Goal: Information Seeking & Learning: Learn about a topic

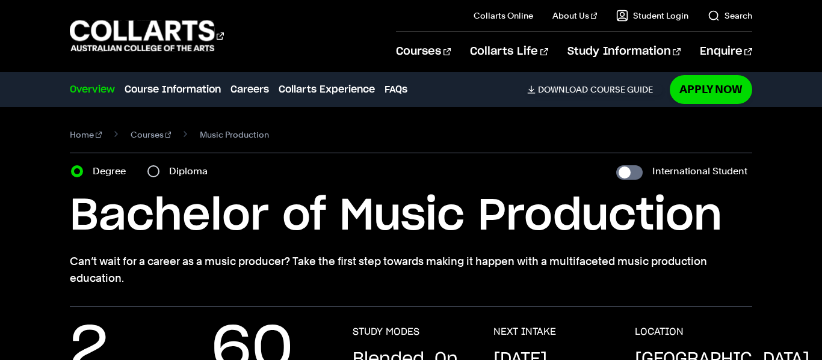
click at [715, 277] on p "Can’t wait for a career as a music producer? Take the first step towards making…" at bounding box center [411, 270] width 682 height 34
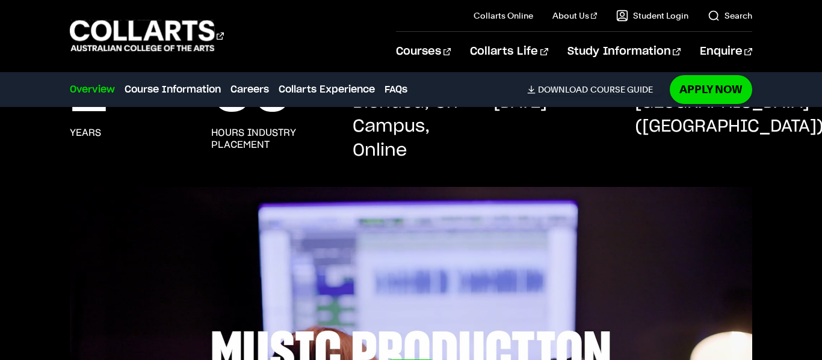
scroll to position [281, 0]
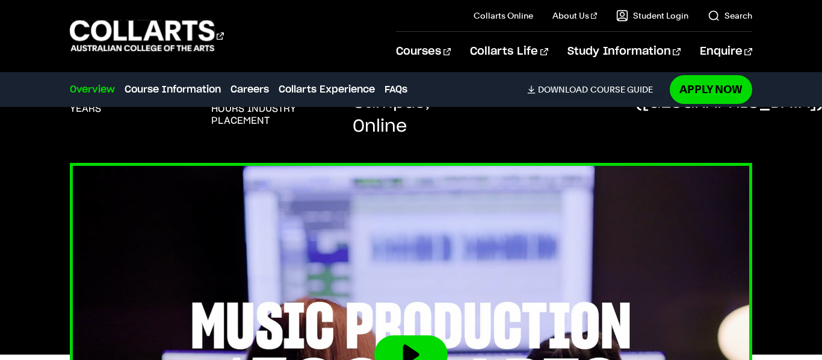
click at [733, 247] on img at bounding box center [410, 355] width 750 height 422
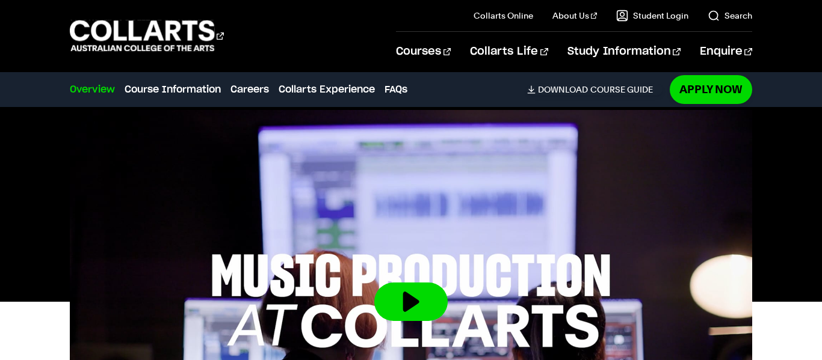
scroll to position [338, 0]
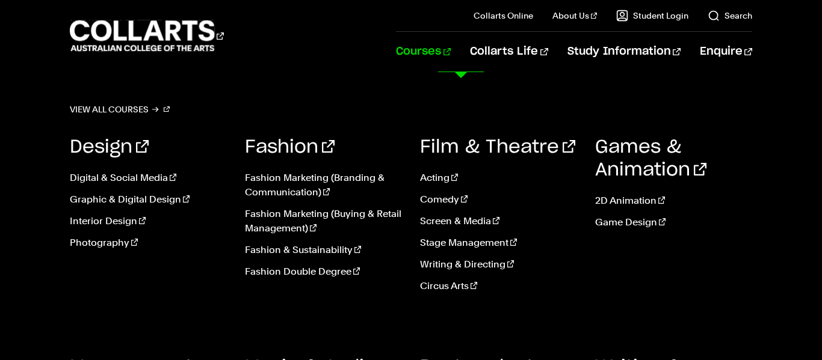
click at [451, 54] on link "Courses" at bounding box center [423, 52] width 55 height 40
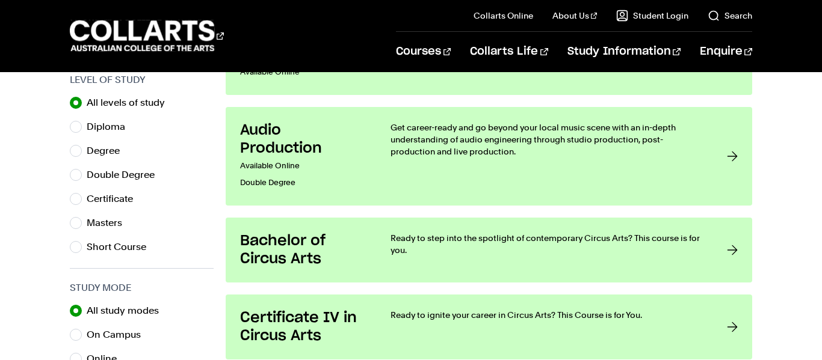
scroll to position [627, 0]
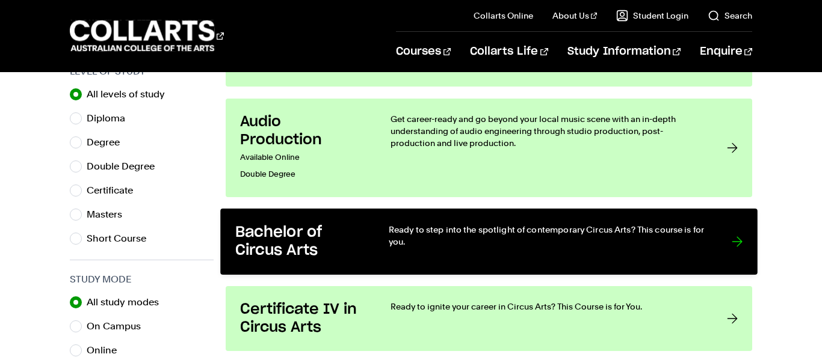
click at [502, 215] on link "Bachelor of Circus Arts Ready to step into the spotlight of contemporary Circus…" at bounding box center [488, 242] width 537 height 66
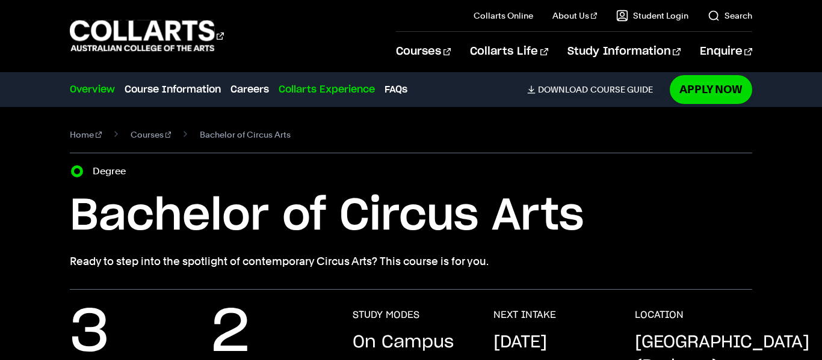
click at [342, 96] on link "Collarts Experience" at bounding box center [326, 89] width 96 height 14
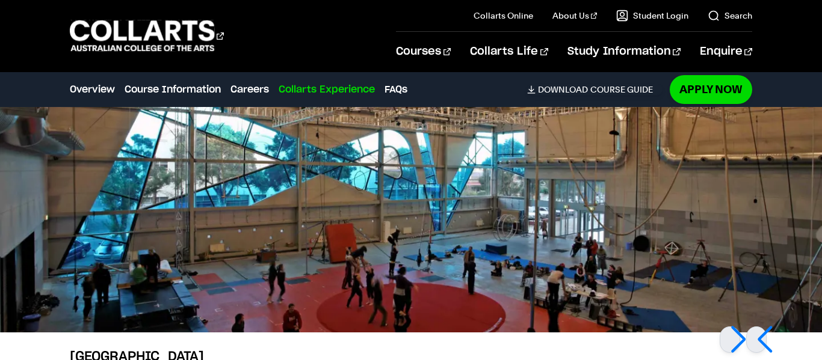
scroll to position [2371, 0]
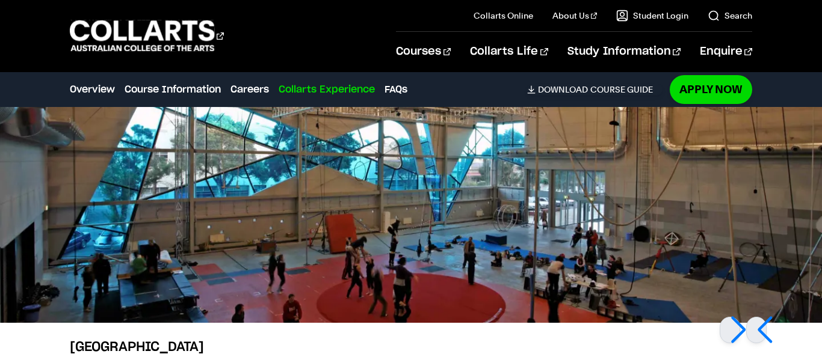
click at [222, 300] on img at bounding box center [411, 178] width 822 height 289
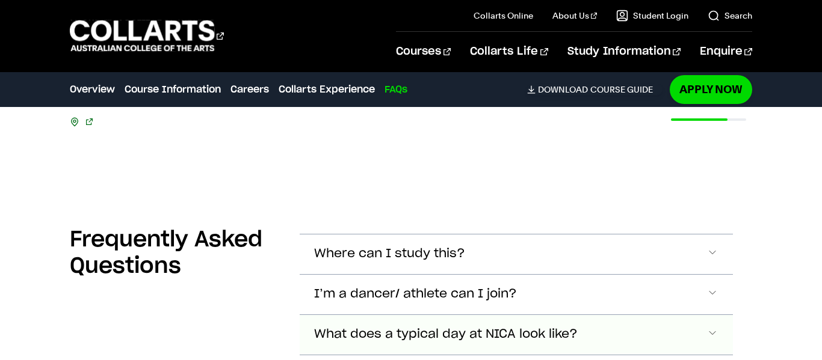
scroll to position [2625, 0]
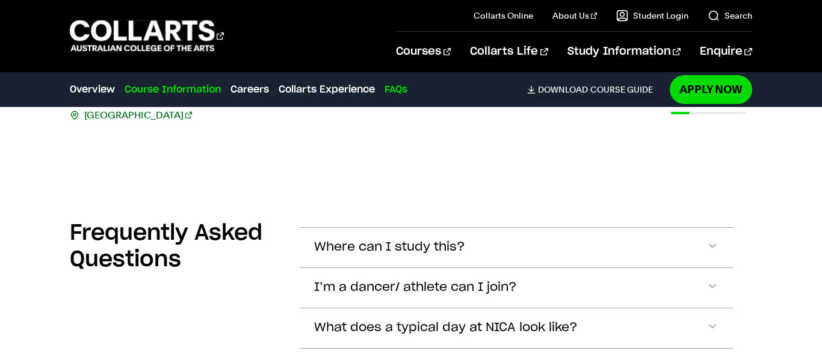
click at [168, 86] on link "Course Information" at bounding box center [173, 89] width 96 height 14
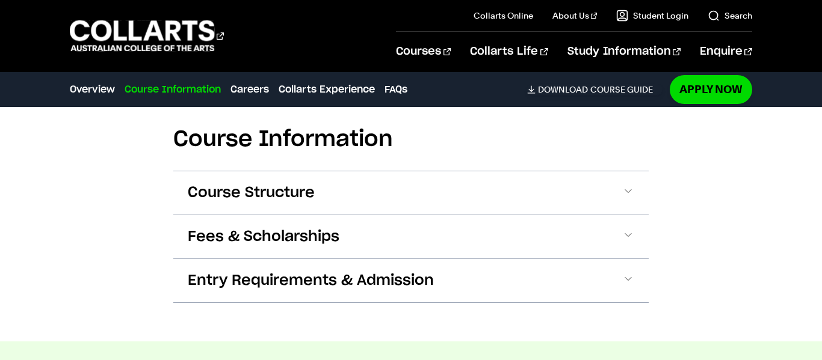
scroll to position [999, 0]
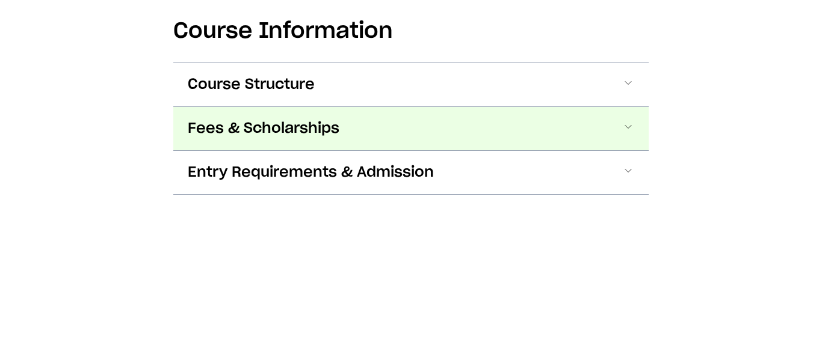
click at [307, 277] on span "Fees & Scholarships" at bounding box center [264, 286] width 152 height 19
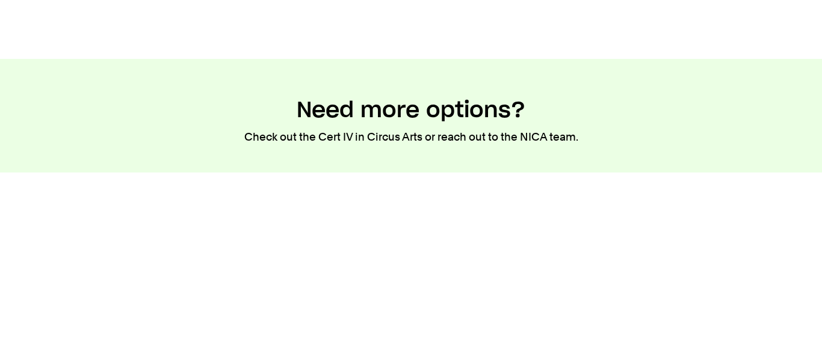
scroll to position [2370, 0]
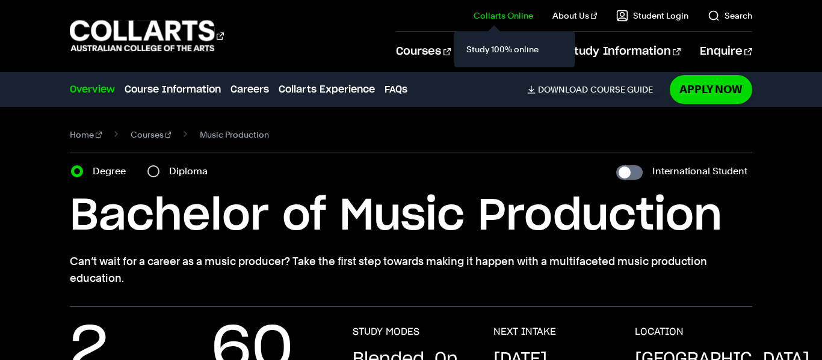
click at [526, 14] on link "Collarts Online" at bounding box center [503, 16] width 60 height 12
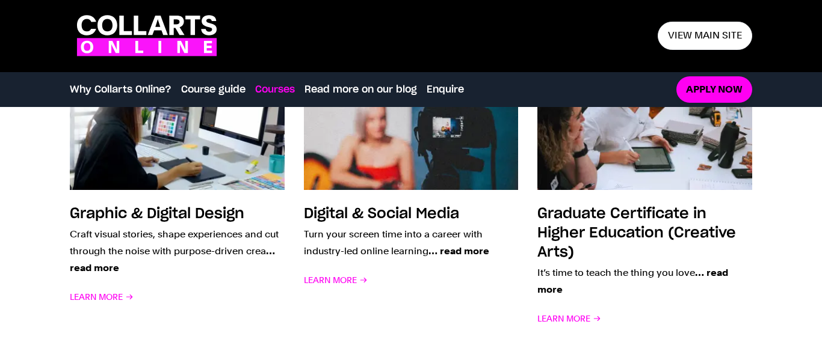
scroll to position [1247, 0]
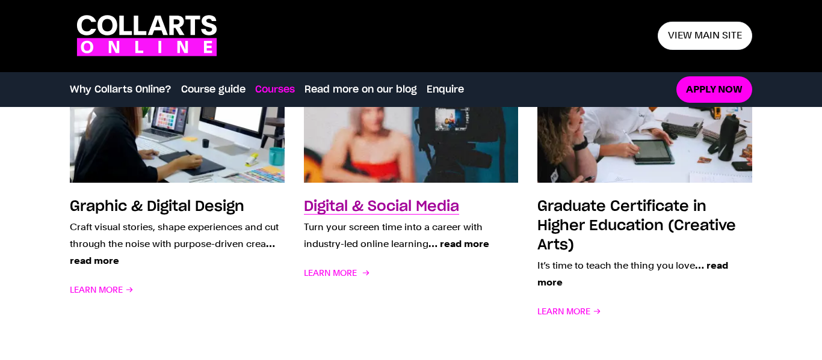
click at [380, 209] on h3 "Digital & Social Media" at bounding box center [381, 207] width 155 height 14
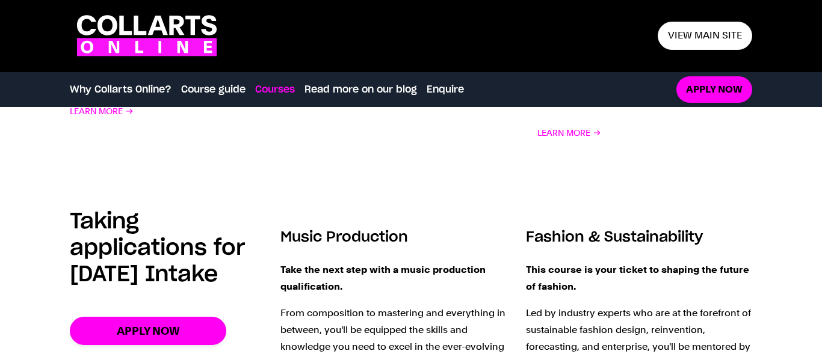
scroll to position [1452, 0]
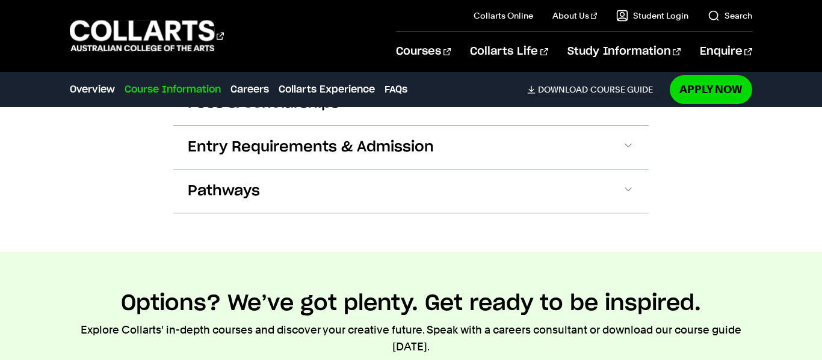
scroll to position [1507, 0]
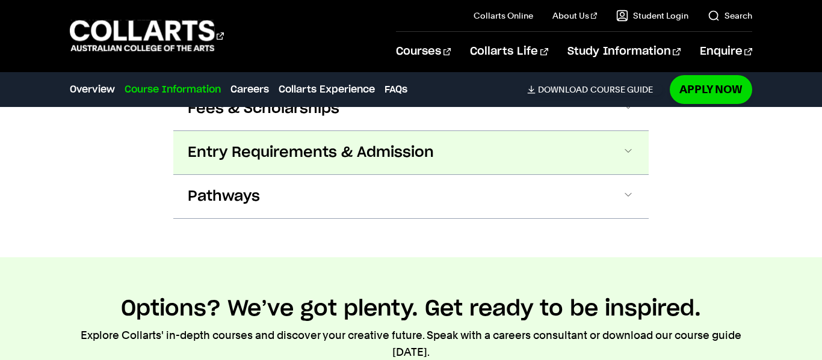
click at [320, 143] on span "Entry Requirements & Admission" at bounding box center [311, 152] width 246 height 19
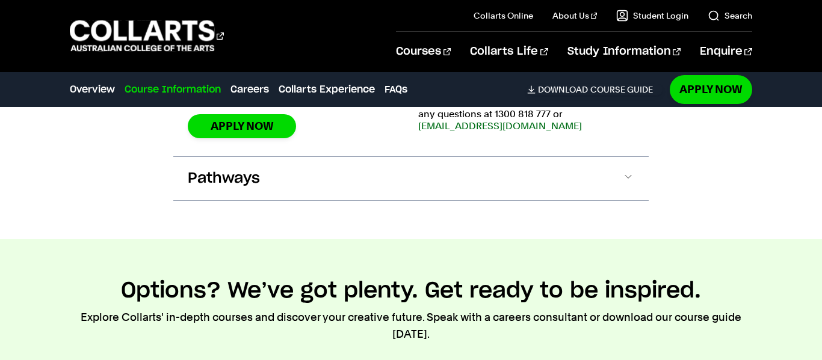
scroll to position [1859, 0]
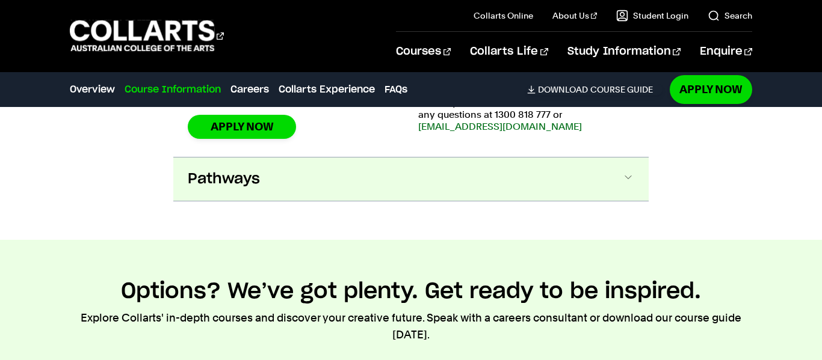
click at [386, 158] on button "Pathways" at bounding box center [410, 179] width 475 height 43
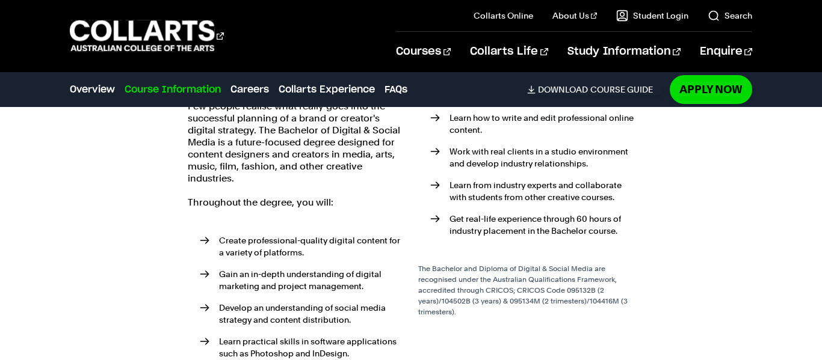
scroll to position [2019, 0]
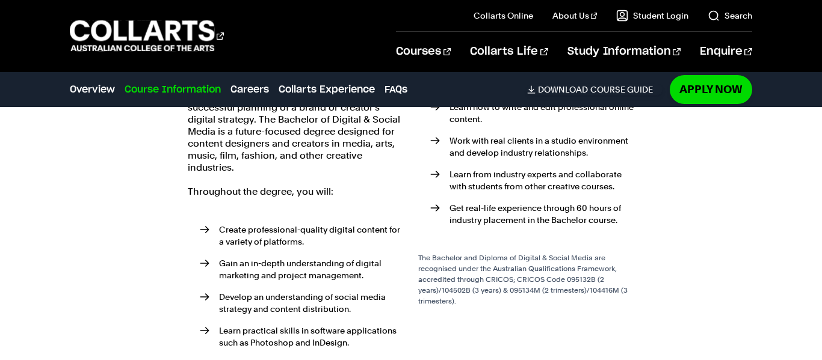
click at [464, 168] on li "Learn from industry experts and collaborate with students from other creative c…" at bounding box center [532, 180] width 204 height 24
